Goal: Task Accomplishment & Management: Use online tool/utility

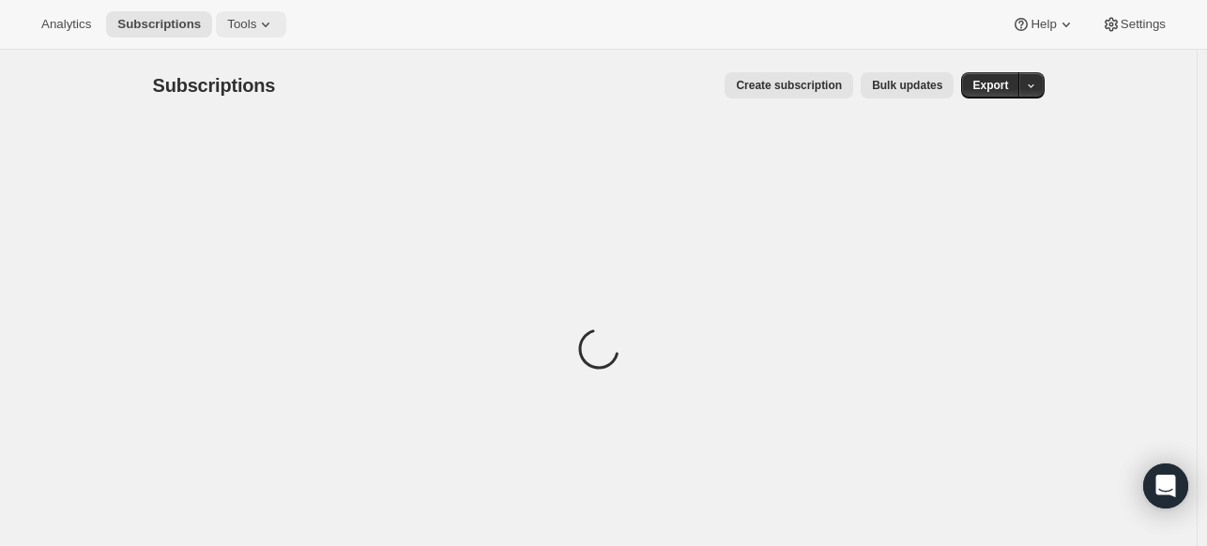
click at [256, 29] on icon at bounding box center [265, 24] width 19 height 19
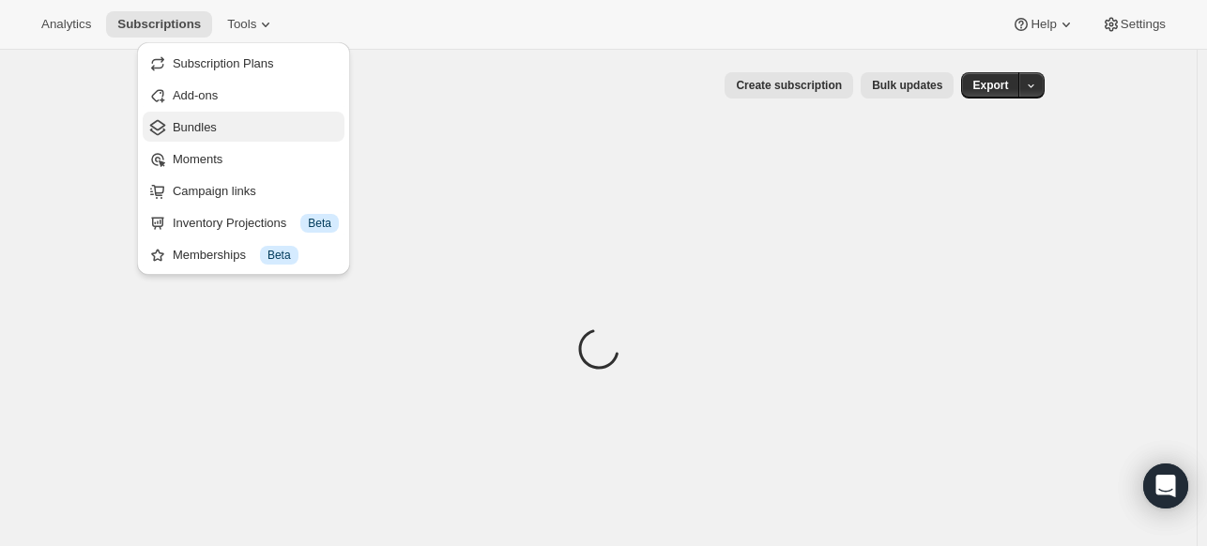
click at [214, 123] on span "Bundles" at bounding box center [195, 127] width 44 height 14
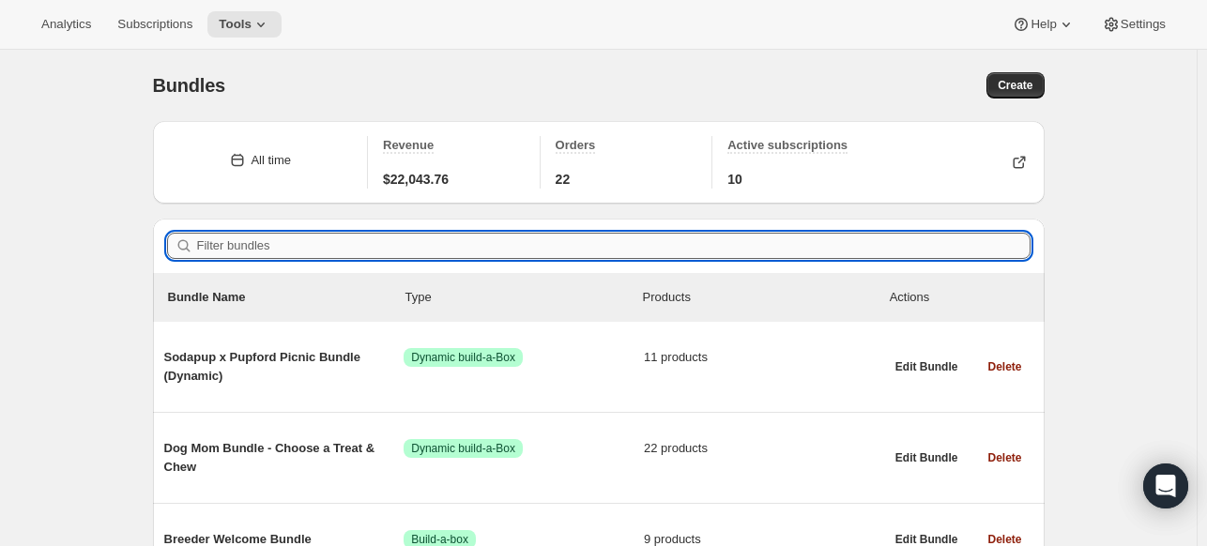
click at [509, 248] on input "Filter bundles" at bounding box center [613, 246] width 833 height 26
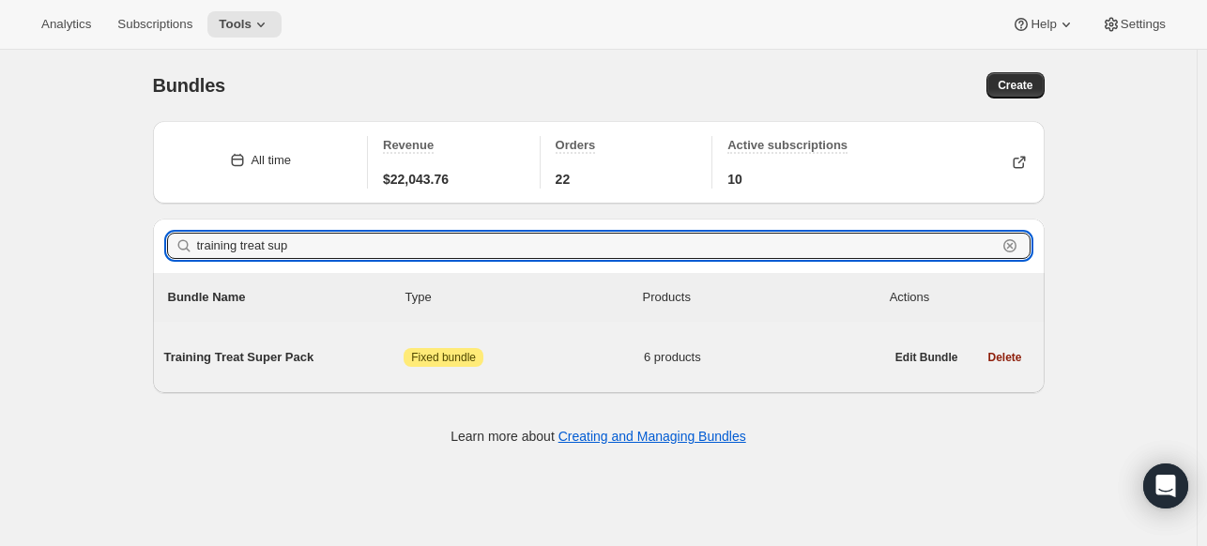
type input "training treat sup"
click at [574, 376] on div "Training Treat Super Pack Attention Fixed bundle 6 products" at bounding box center [524, 357] width 720 height 49
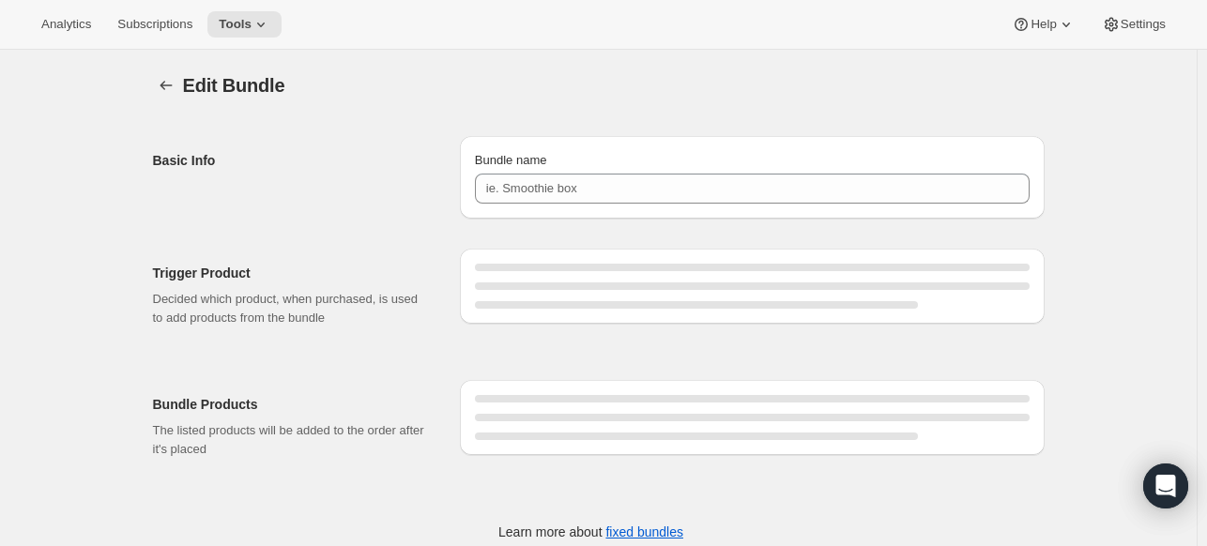
type input "Training Treat Super Pack"
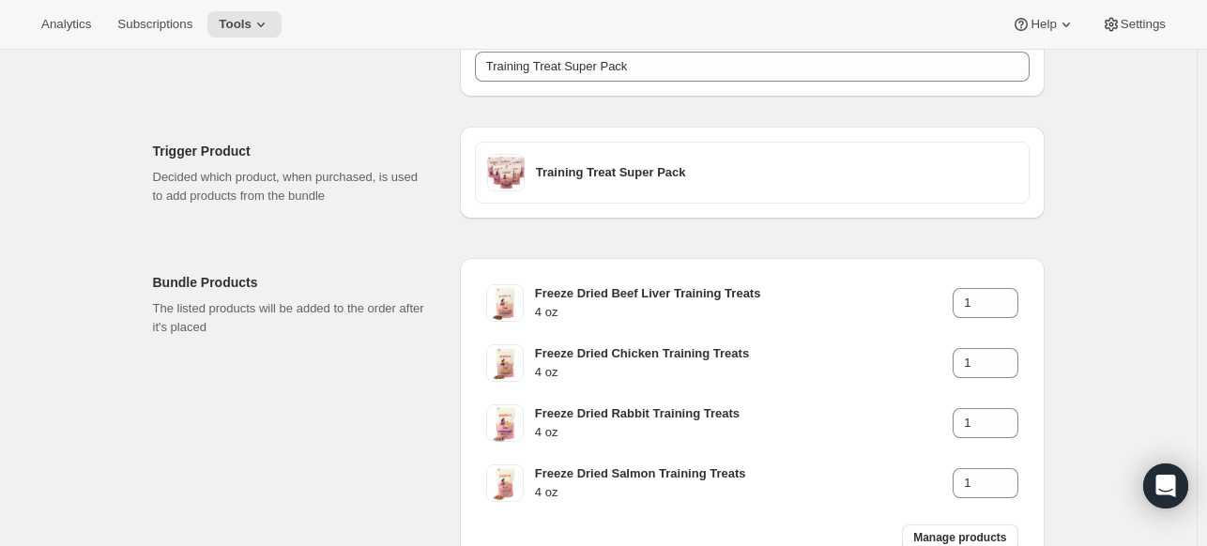
scroll to position [94, 0]
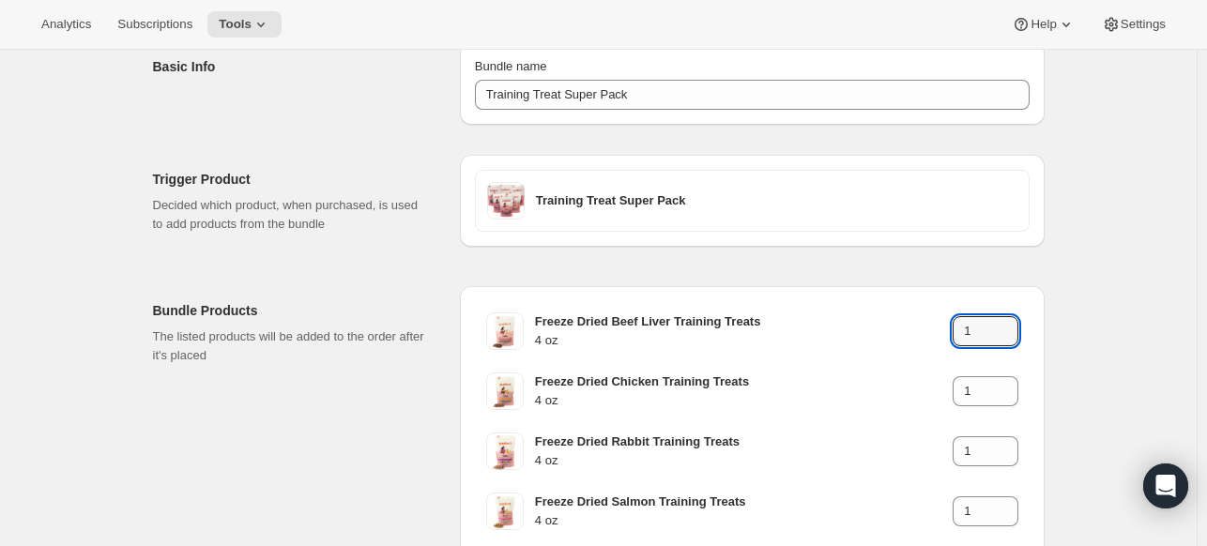
click at [1098, 304] on div "Edit Bundle. This page is ready Edit Bundle Basic Info Bundle name Training Tre…" at bounding box center [598, 338] width 1196 height 764
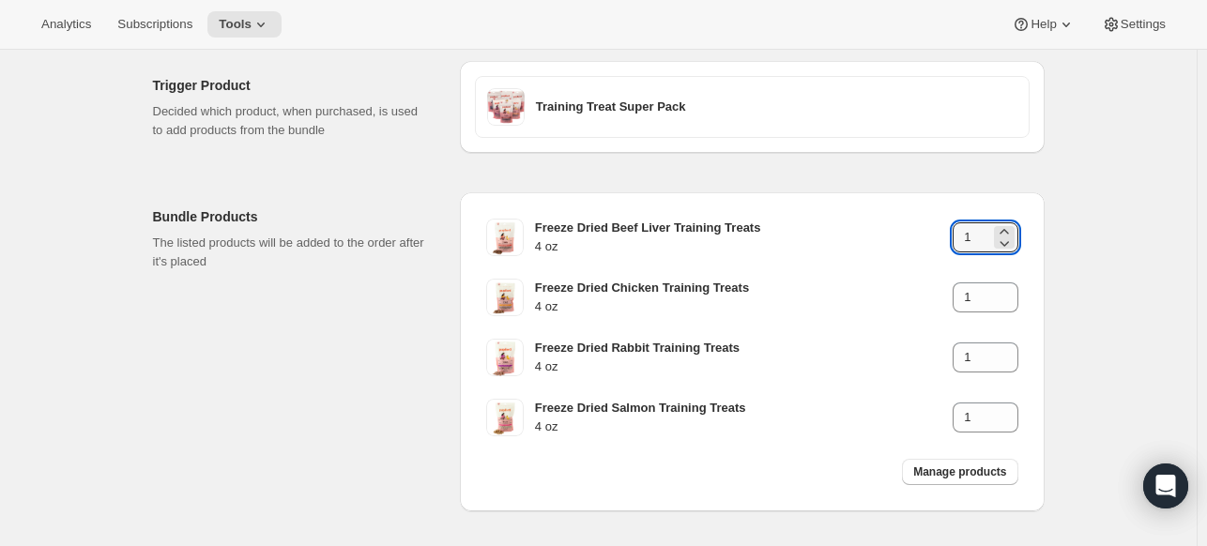
scroll to position [0, 0]
